Goal: Find specific page/section: Find specific page/section

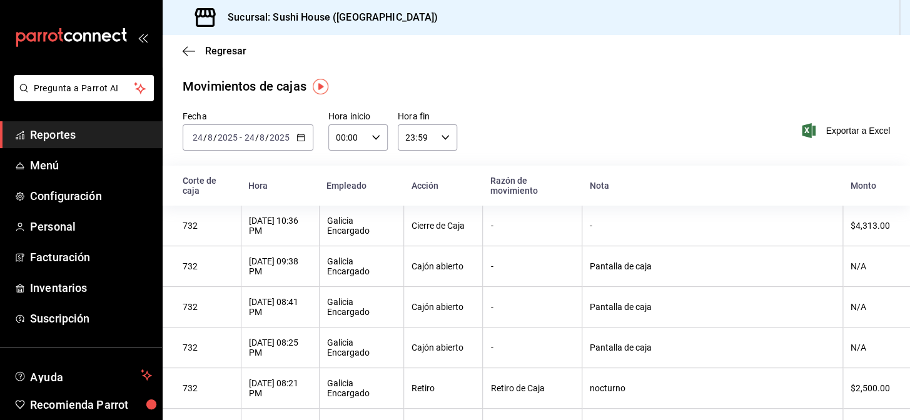
click at [303, 135] on icon "button" at bounding box center [300, 137] width 9 height 9
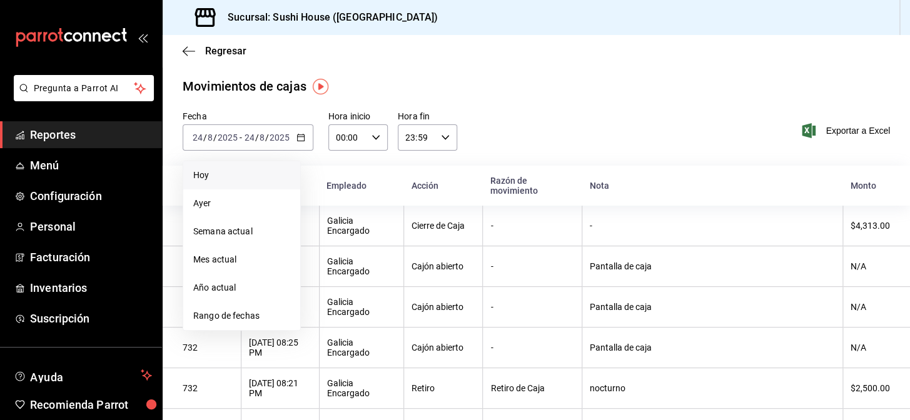
click at [224, 184] on li "Hoy" at bounding box center [241, 175] width 117 height 28
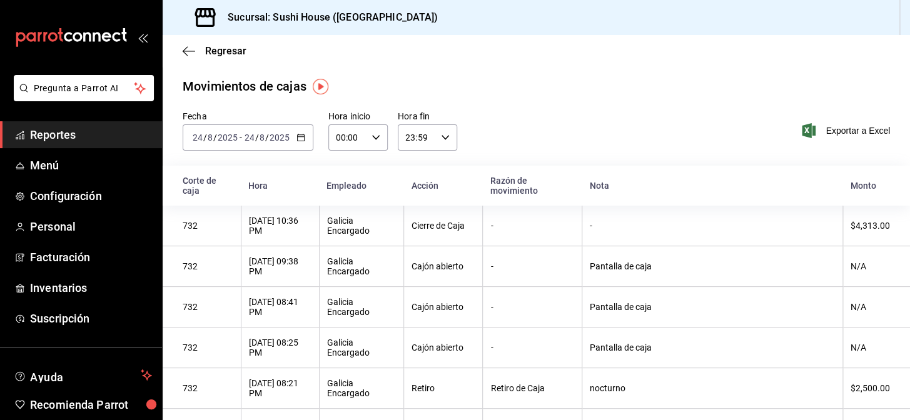
click at [296, 135] on icon "button" at bounding box center [300, 137] width 9 height 9
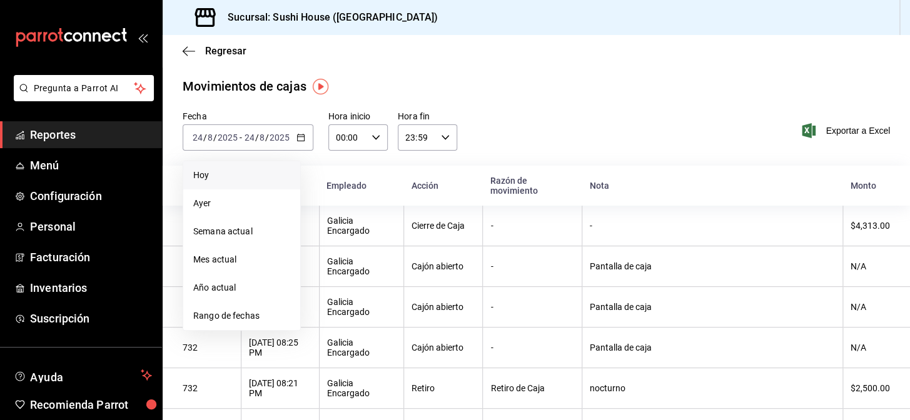
click at [194, 177] on span "Hoy" at bounding box center [241, 175] width 97 height 13
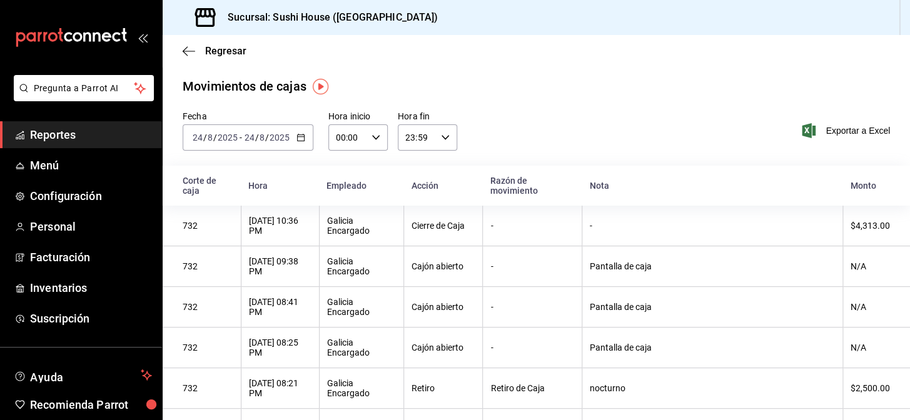
click at [299, 143] on div "2025-08-24 24 / 8 / 2025 - 2025-08-24 24 / 8 / 2025" at bounding box center [248, 137] width 131 height 26
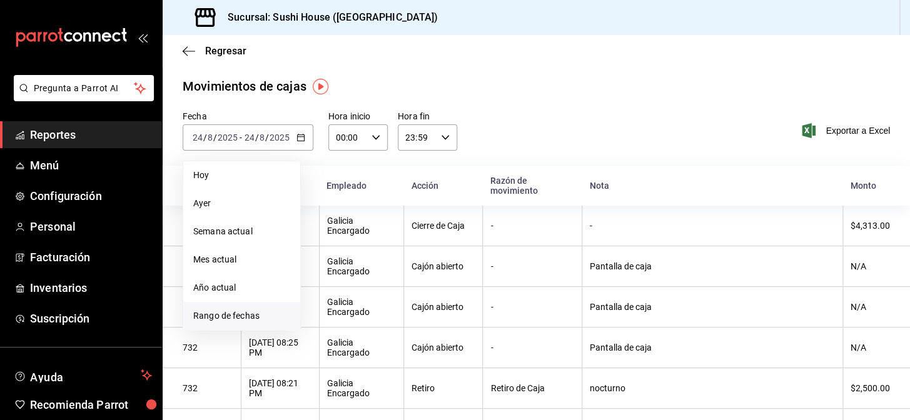
click at [228, 317] on span "Rango de fechas" at bounding box center [241, 315] width 97 height 13
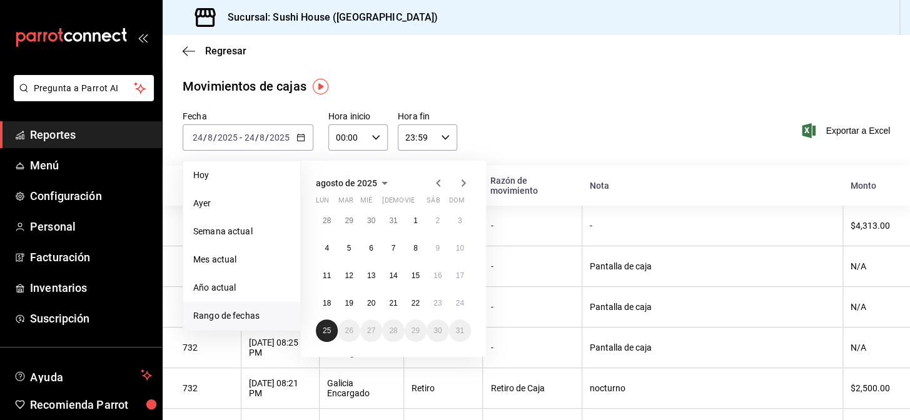
click at [331, 330] on button "25" at bounding box center [327, 330] width 22 height 23
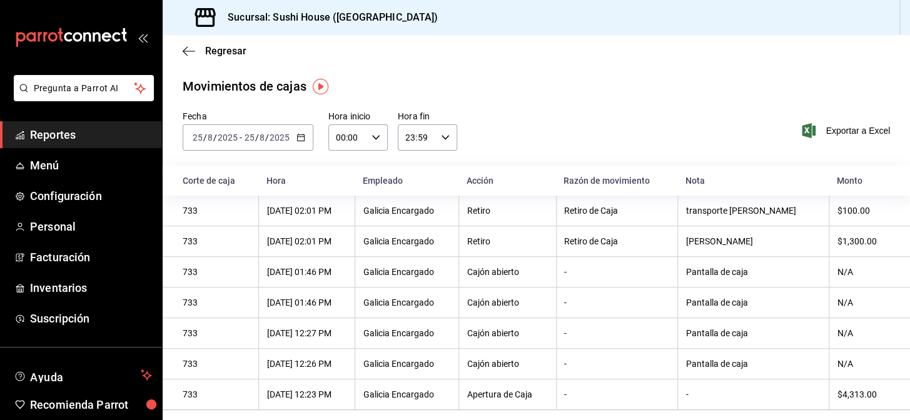
click at [58, 133] on span "Reportes" at bounding box center [91, 134] width 122 height 17
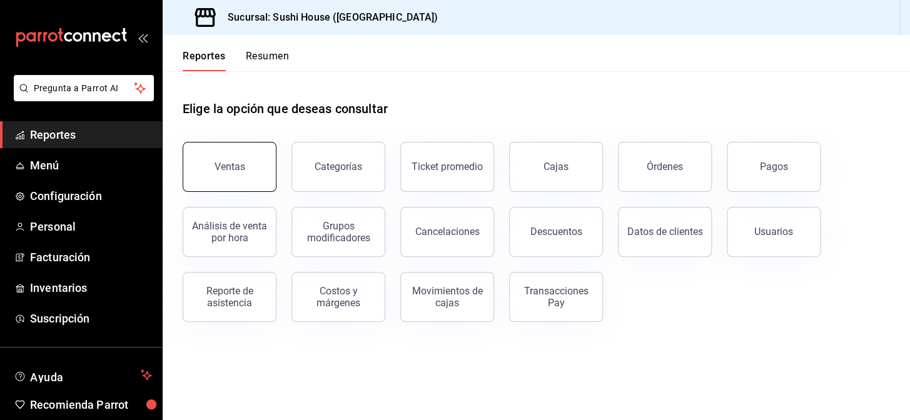
click at [224, 190] on div "Ventas" at bounding box center [222, 159] width 109 height 65
click at [237, 168] on div "Ventas" at bounding box center [229, 167] width 31 height 12
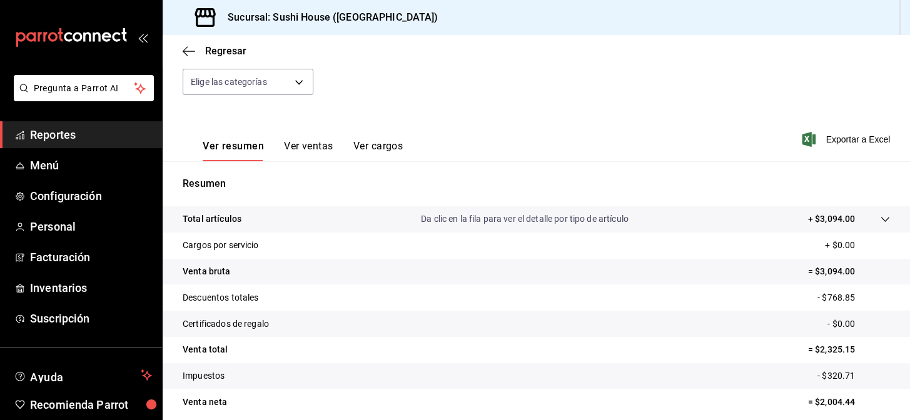
scroll to position [179, 0]
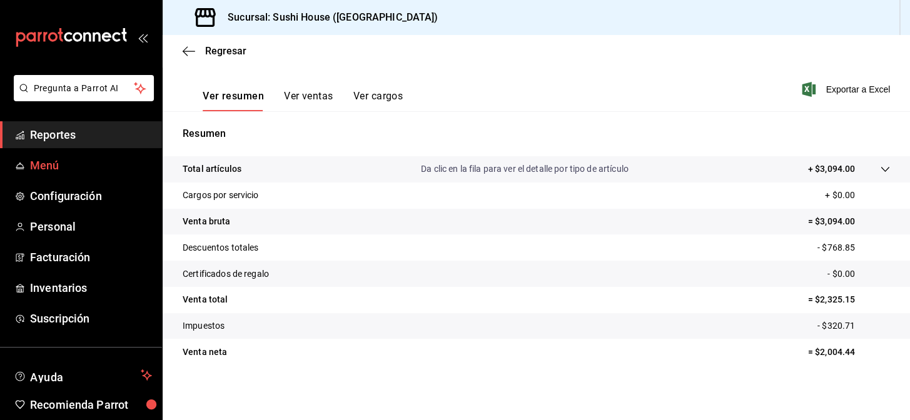
click at [81, 136] on span "Reportes" at bounding box center [91, 134] width 122 height 17
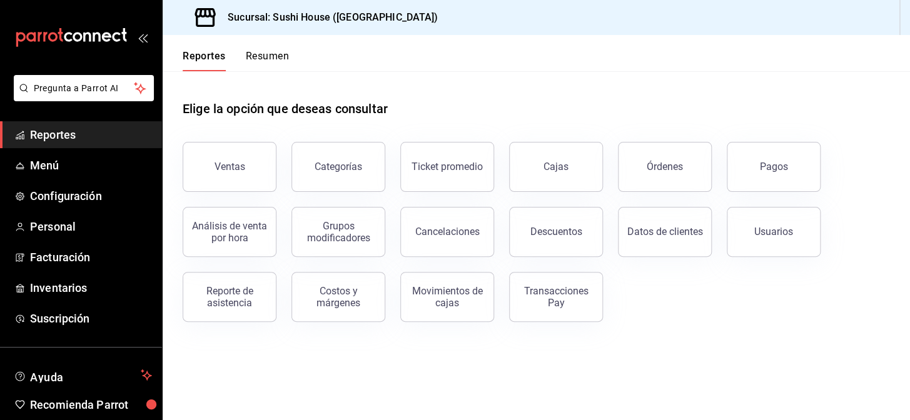
click at [259, 54] on button "Resumen" at bounding box center [267, 60] width 43 height 21
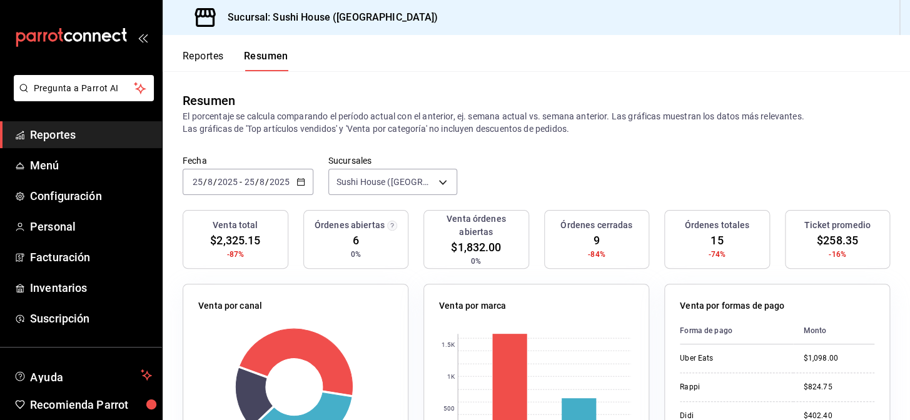
click at [56, 128] on span "Reportes" at bounding box center [91, 134] width 122 height 17
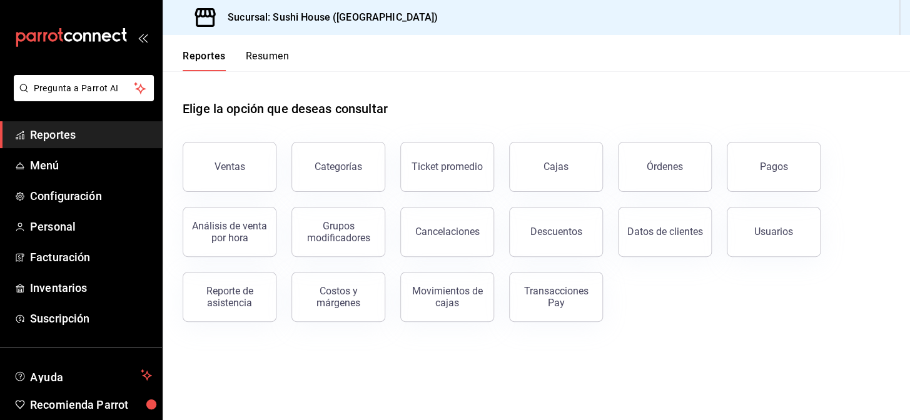
click at [36, 126] on span "Reportes" at bounding box center [91, 134] width 122 height 17
click at [38, 128] on span "Reportes" at bounding box center [91, 134] width 122 height 17
click at [90, 133] on span "Reportes" at bounding box center [91, 134] width 122 height 17
